Goal: Task Accomplishment & Management: Complete application form

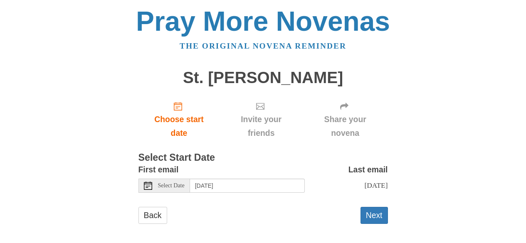
scroll to position [4, 0]
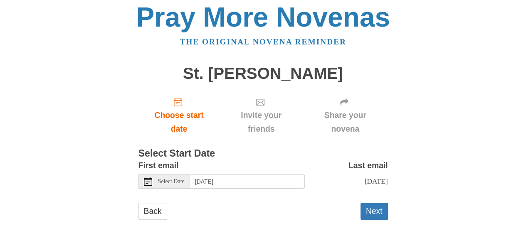
click at [373, 212] on button "Next" at bounding box center [373, 211] width 27 height 17
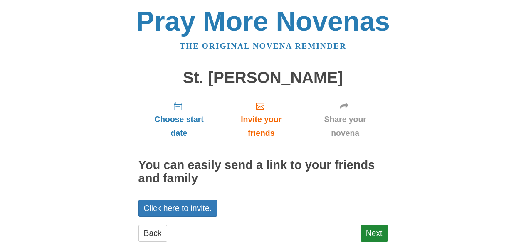
scroll to position [22, 0]
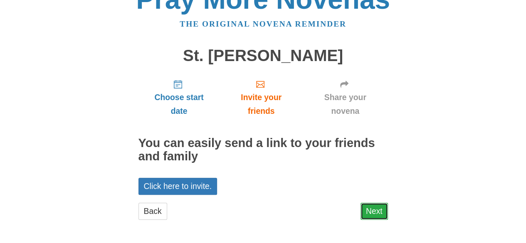
click at [385, 215] on link "Next" at bounding box center [373, 211] width 27 height 17
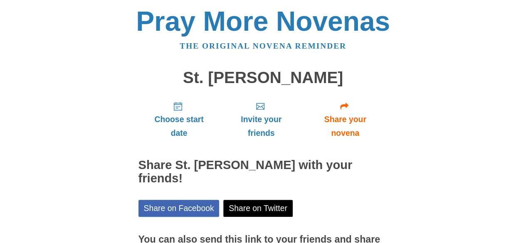
scroll to position [76, 0]
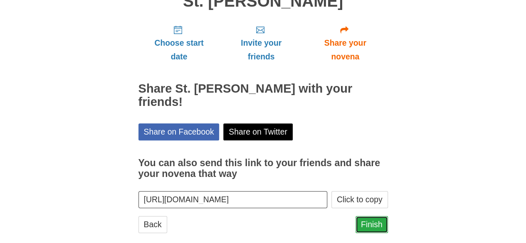
click at [372, 216] on link "Finish" at bounding box center [371, 224] width 32 height 17
